Goal: Task Accomplishment & Management: Complete application form

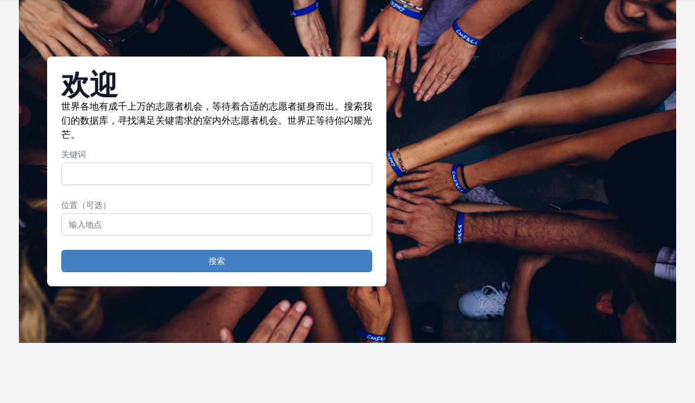
scroll to position [35, 0]
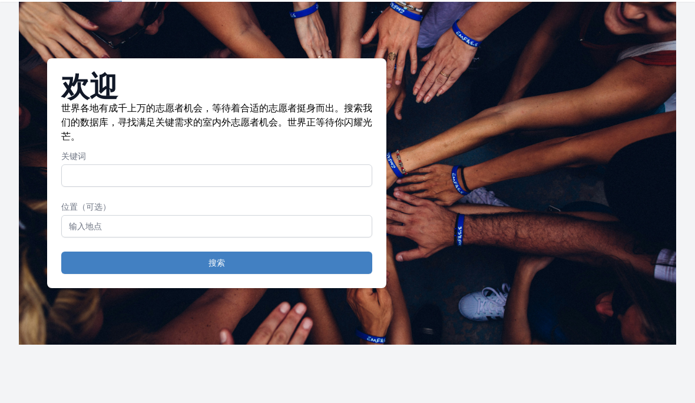
click at [300, 176] on input "关键词" at bounding box center [216, 176] width 311 height 22
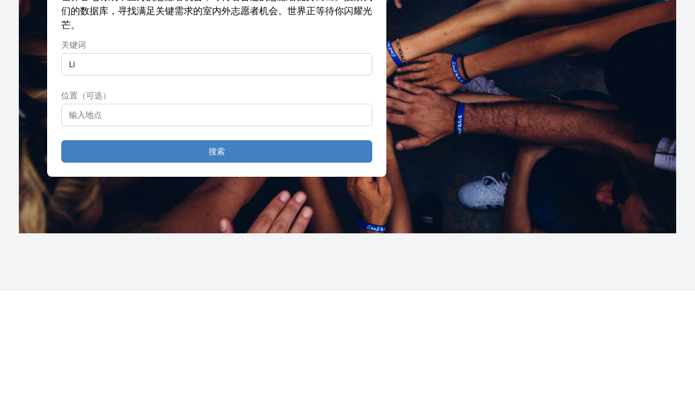
type input "L"
type input ","
type input "Library"
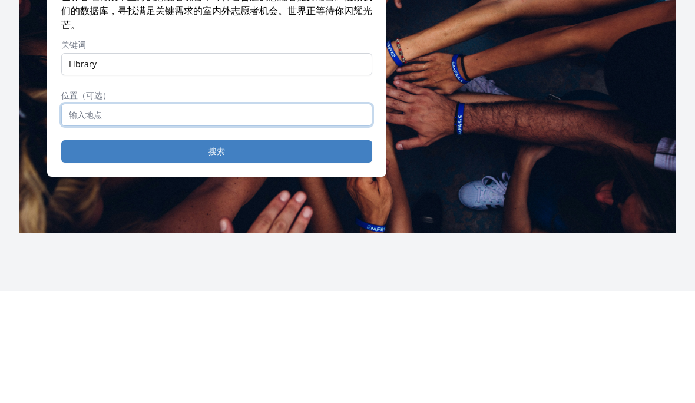
click at [228, 216] on input "text" at bounding box center [216, 227] width 311 height 22
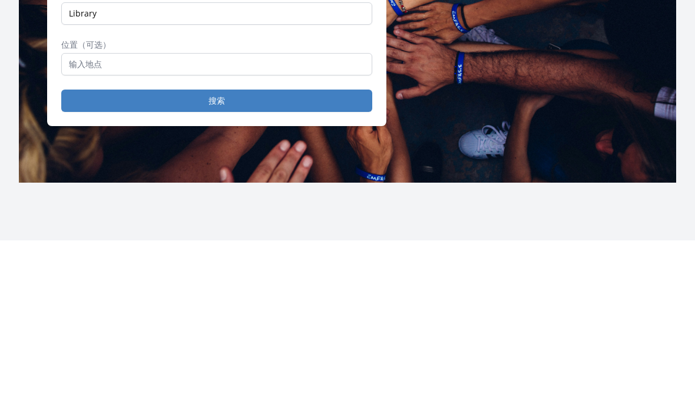
click at [79, 252] on button "搜索" at bounding box center [216, 263] width 311 height 22
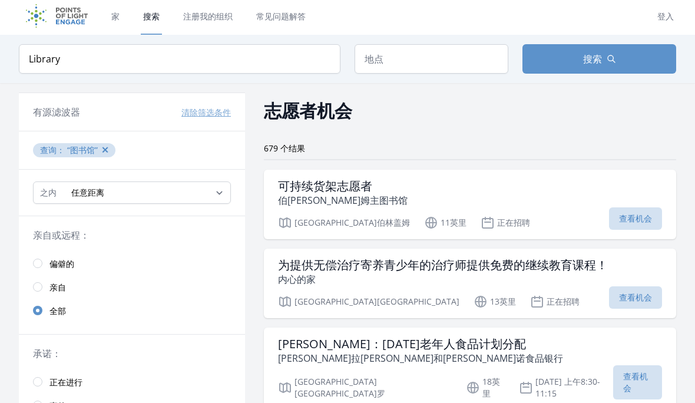
scroll to position [27, 0]
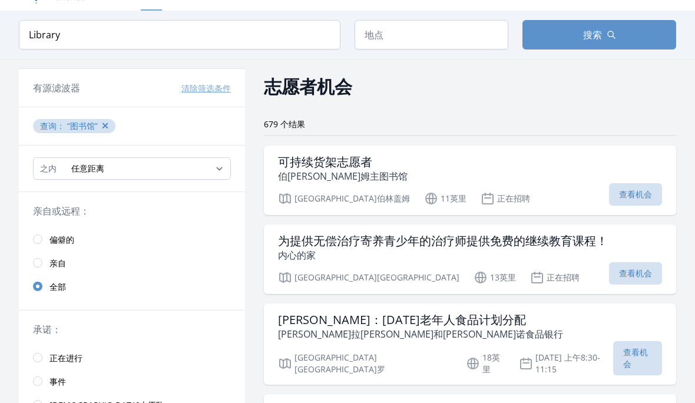
click at [619, 199] on font "查看机会" at bounding box center [635, 193] width 33 height 11
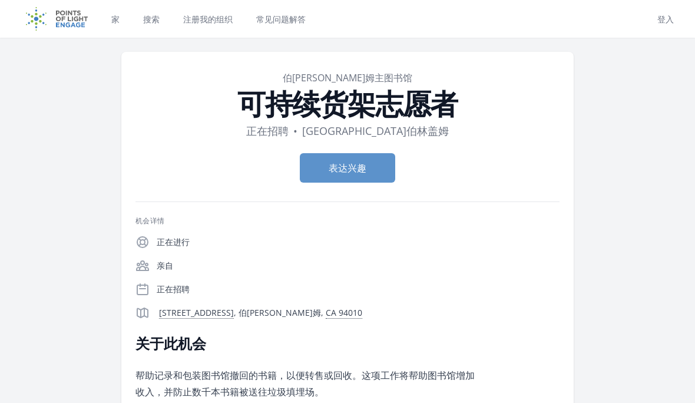
click at [662, 23] on font "登入" at bounding box center [665, 19] width 16 height 11
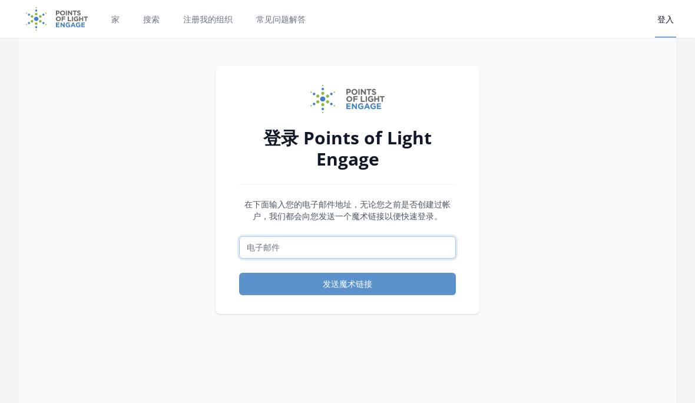
click at [425, 241] on input "电子邮件" at bounding box center [347, 247] width 217 height 22
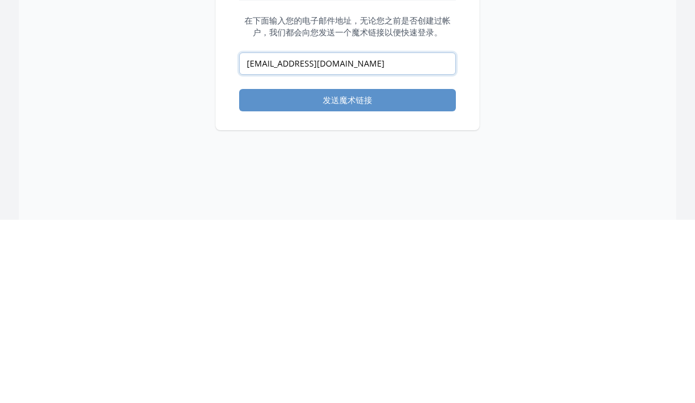
type input "zifengsu32@gmail.com"
click at [262, 273] on button "发送魔术链接" at bounding box center [347, 284] width 217 height 22
click at [260, 273] on button "发送魔术链接" at bounding box center [347, 284] width 217 height 22
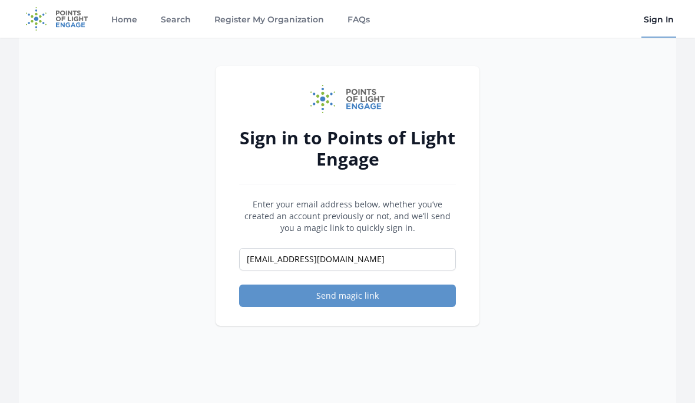
scroll to position [183, 0]
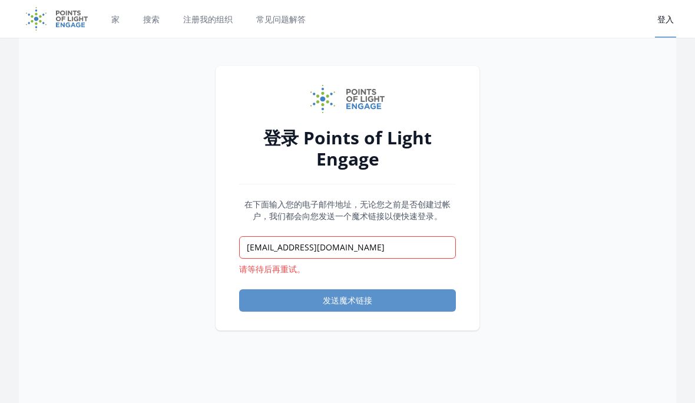
click at [344, 304] on font "发送魔术链接" at bounding box center [347, 299] width 49 height 11
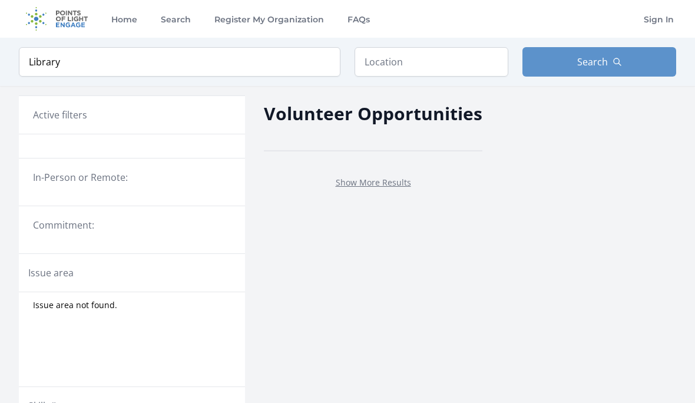
scroll to position [27, 0]
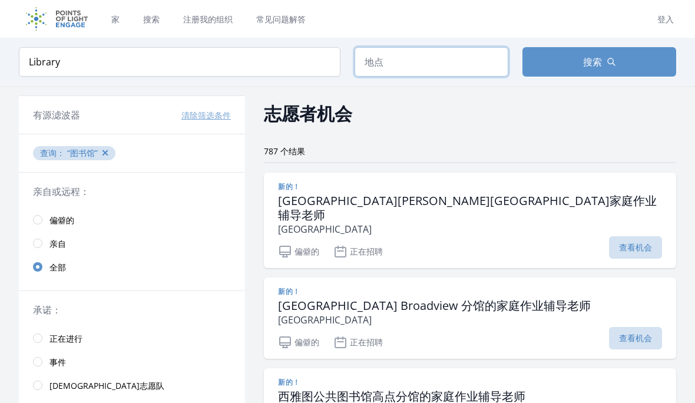
click at [412, 67] on input "text" at bounding box center [431, 61] width 154 height 29
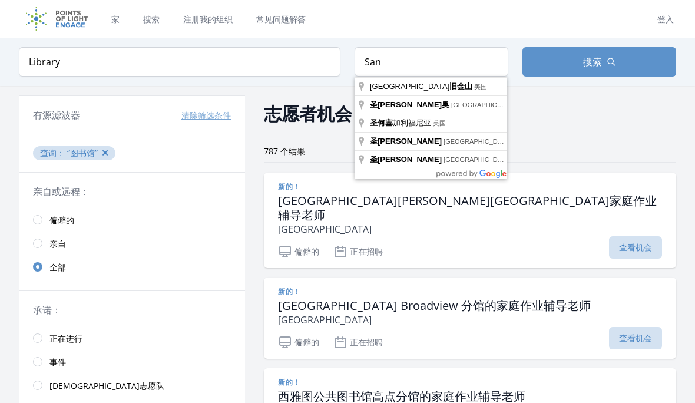
type input "San Francisco, 加利福尼亚美国"
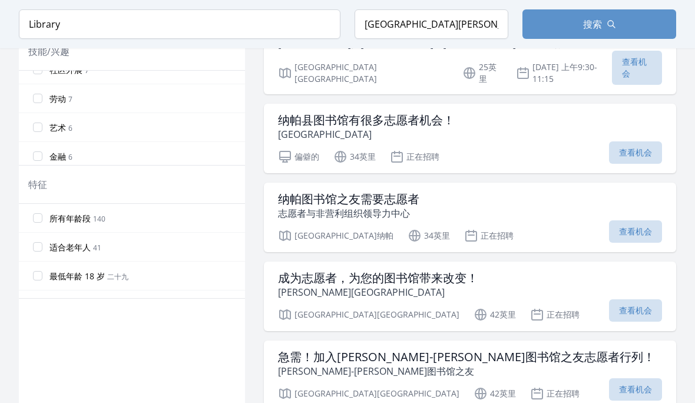
click at [155, 286] on label "最低年龄 18 岁 二十九" at bounding box center [132, 276] width 226 height 24
click at [42, 280] on input "最低年龄 18 岁 二十九" at bounding box center [37, 275] width 9 height 9
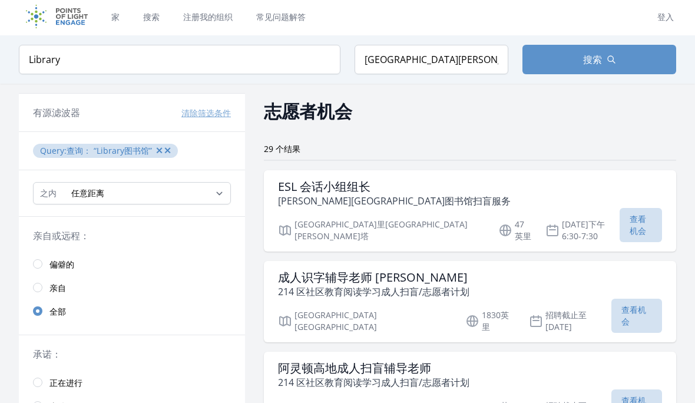
click at [629, 220] on font "查看机会" at bounding box center [637, 224] width 16 height 23
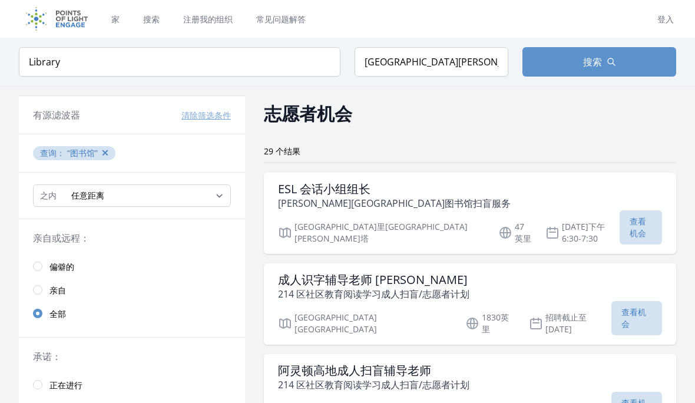
click at [114, 27] on link "家" at bounding box center [115, 19] width 13 height 38
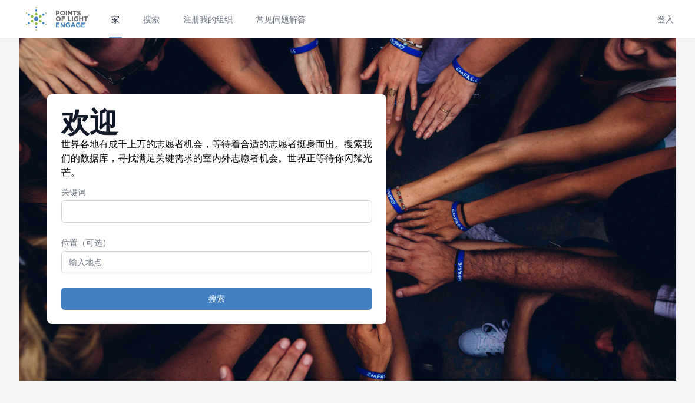
click at [255, 211] on input "关键词" at bounding box center [216, 211] width 311 height 22
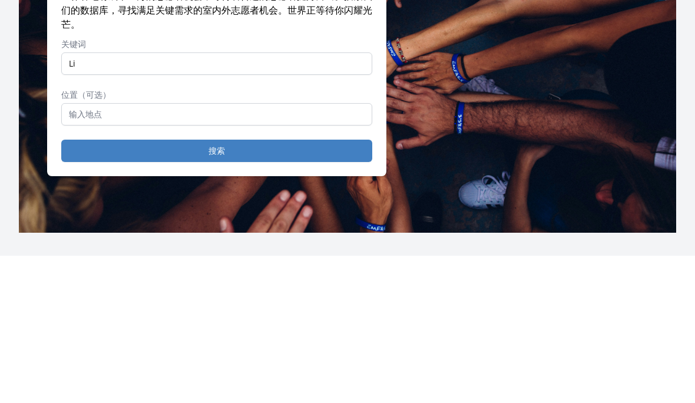
type input "Library"
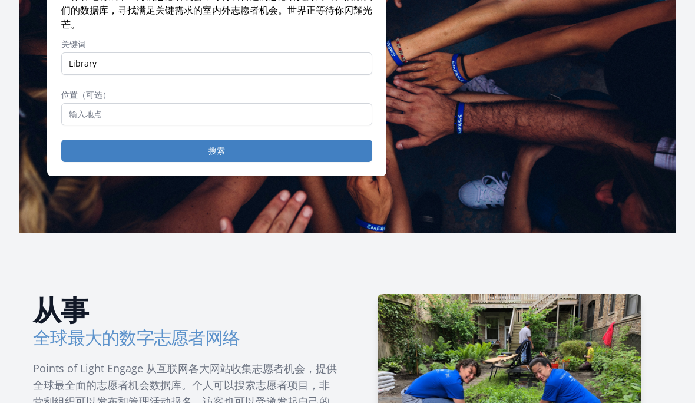
click at [283, 144] on button "搜索" at bounding box center [216, 151] width 311 height 22
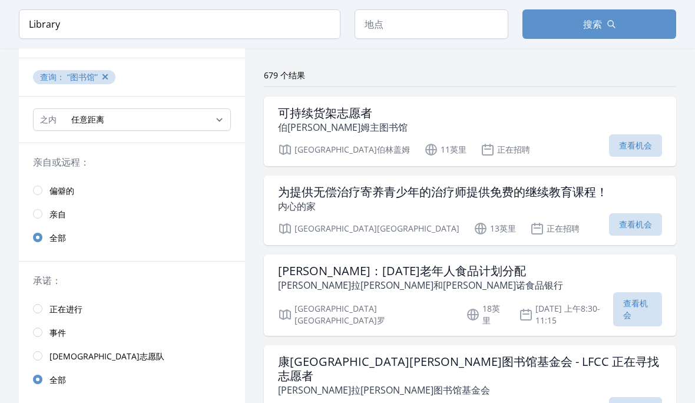
scroll to position [75, 0]
click at [619, 145] on font "查看机会" at bounding box center [635, 145] width 33 height 11
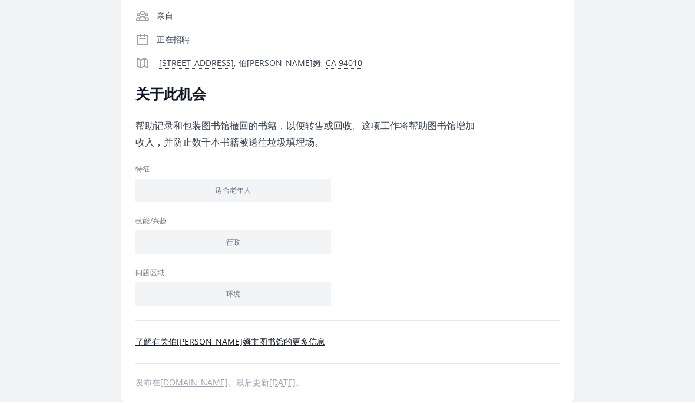
scroll to position [253, 0]
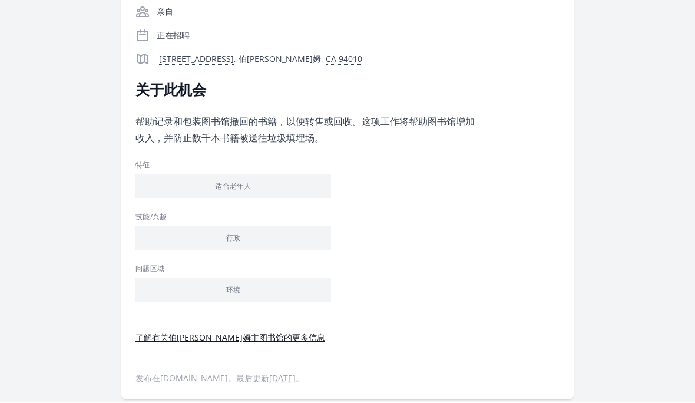
click at [238, 342] on font "了解有关伯[PERSON_NAME]姆主图书馆的更多信息" at bounding box center [230, 337] width 190 height 11
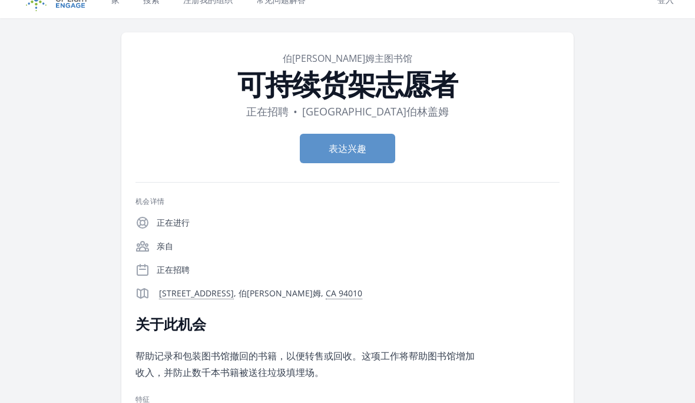
scroll to position [0, 0]
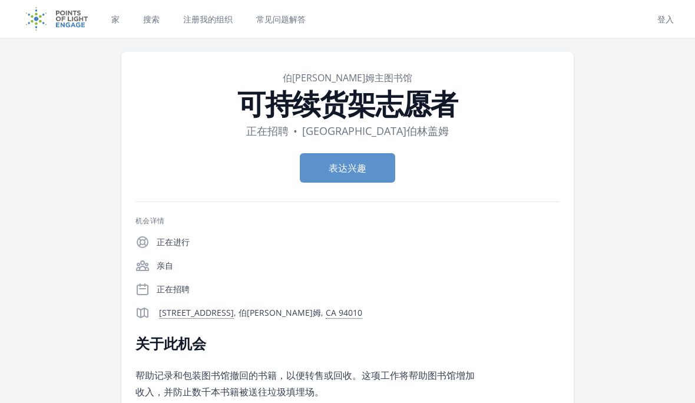
click at [346, 179] on button "表达兴趣" at bounding box center [347, 167] width 95 height 29
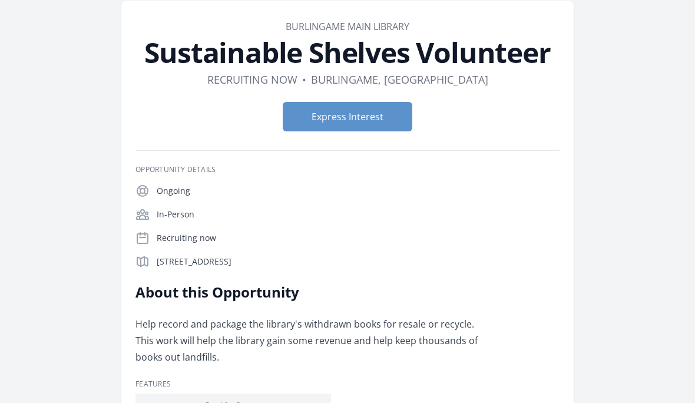
scroll to position [51, 0]
click at [377, 112] on button "Express Interest" at bounding box center [348, 116] width 130 height 29
